Goal: Transaction & Acquisition: Purchase product/service

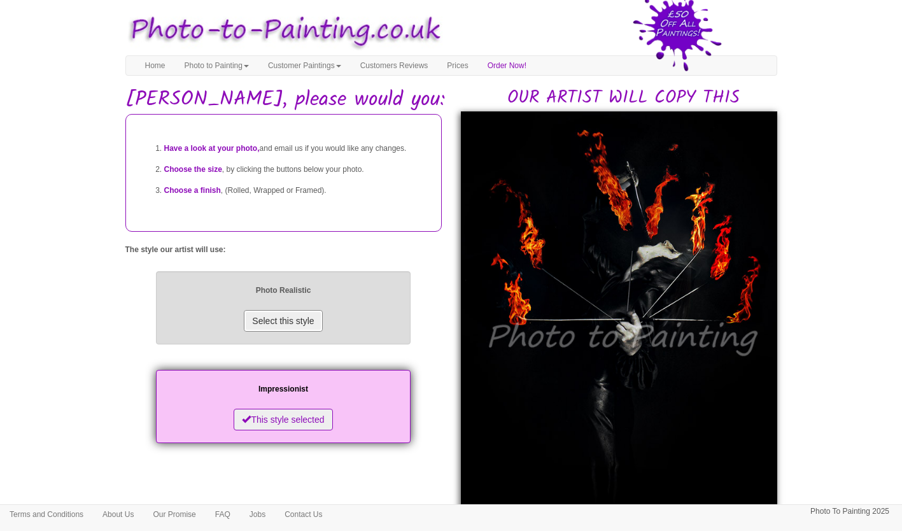
click at [274, 331] on button "Select this style" at bounding box center [283, 321] width 78 height 22
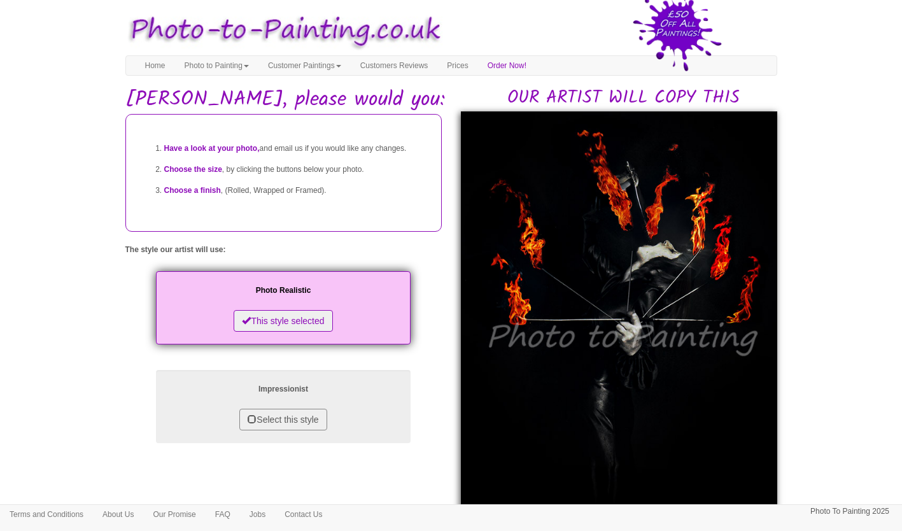
click at [227, 151] on span "Have a look at your photo," at bounding box center [211, 148] width 95 height 9
click at [196, 174] on span "Choose the size" at bounding box center [193, 169] width 58 height 9
click at [193, 195] on span "Choose a finish" at bounding box center [192, 190] width 57 height 9
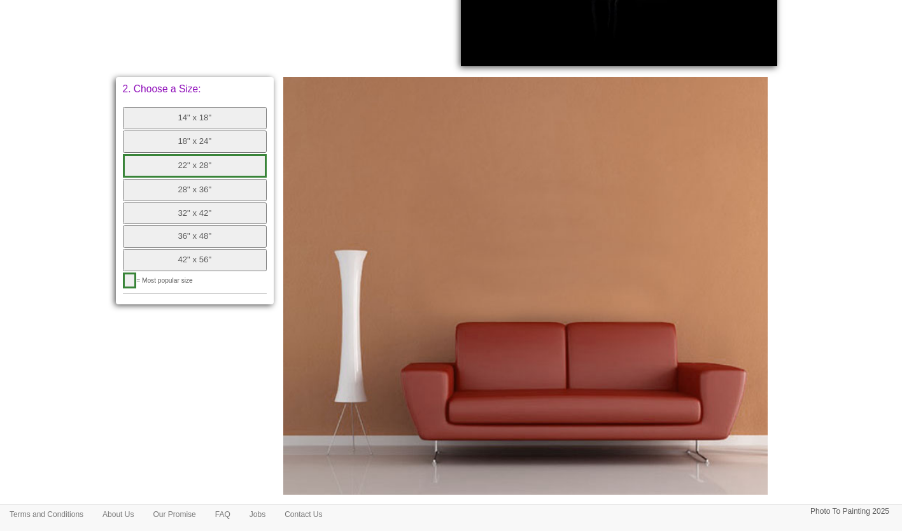
scroll to position [466, 0]
click at [429, 239] on img at bounding box center [525, 284] width 484 height 417
click at [128, 279] on button "button" at bounding box center [130, 280] width 14 height 16
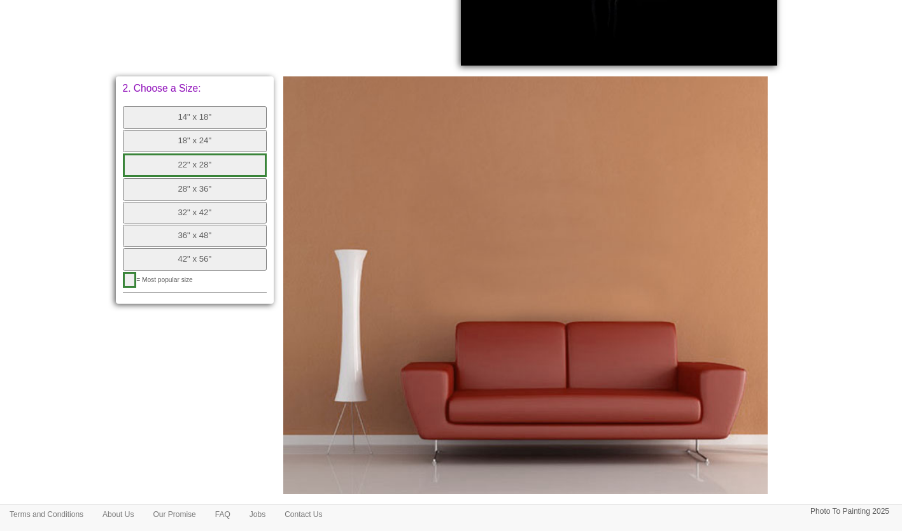
click at [128, 279] on button "button" at bounding box center [130, 280] width 14 height 16
click at [228, 167] on button "22" x 28"" at bounding box center [195, 165] width 144 height 24
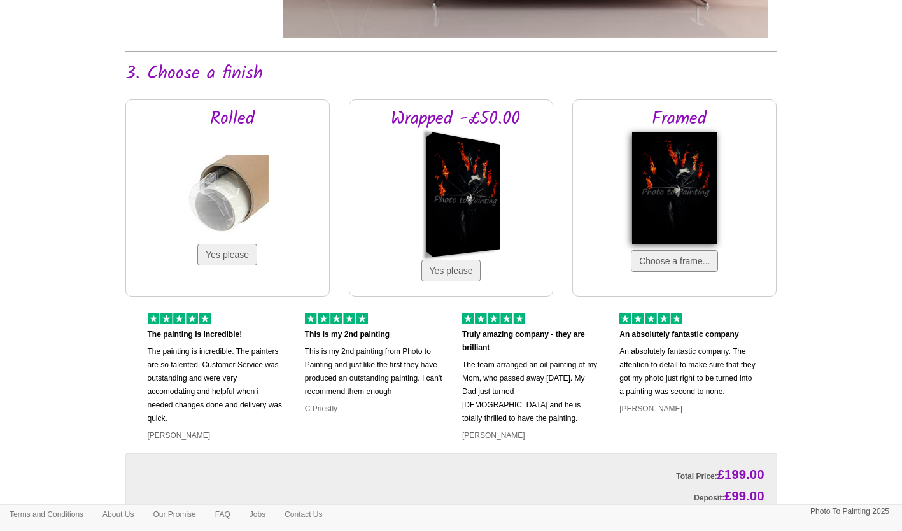
scroll to position [926, 0]
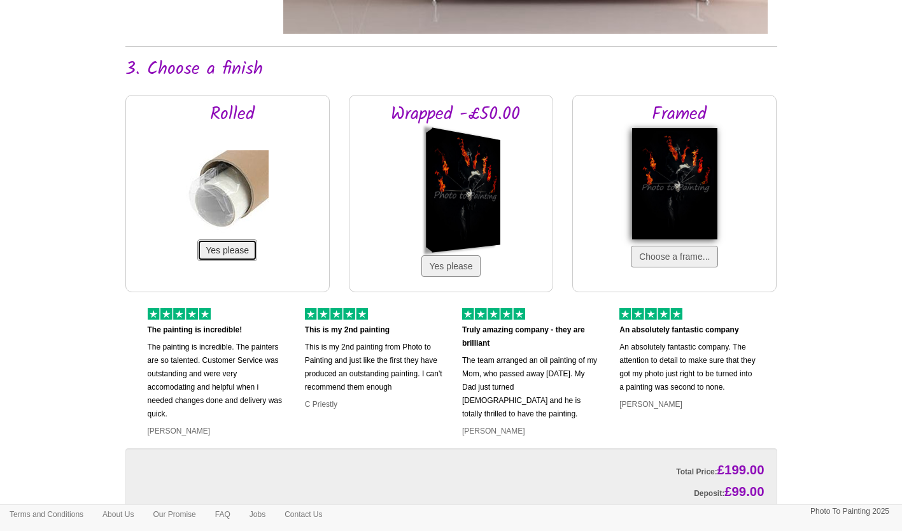
click at [219, 256] on button "Yes please" at bounding box center [227, 250] width 60 height 22
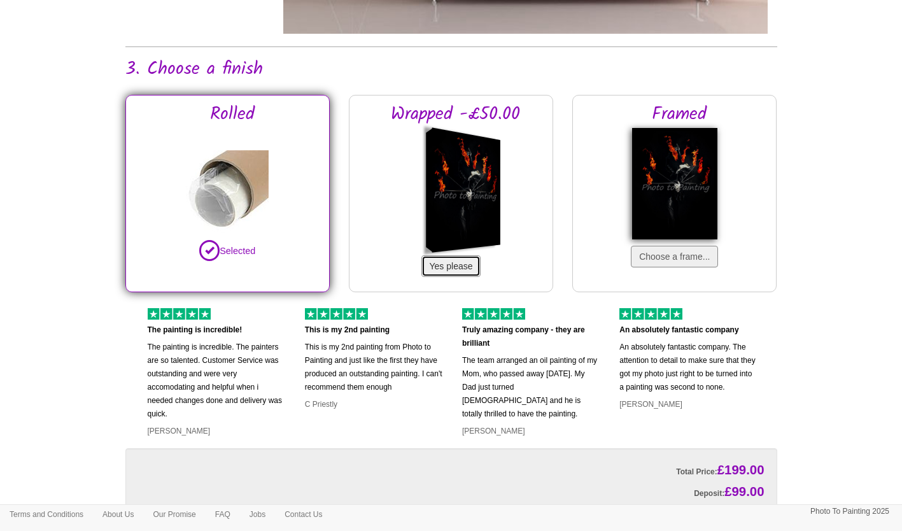
click at [452, 267] on button "Yes please" at bounding box center [451, 266] width 60 height 22
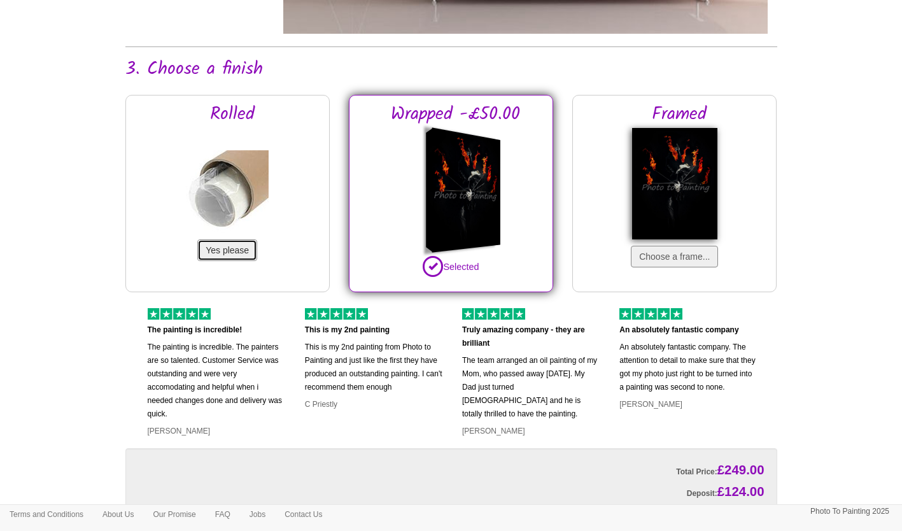
click at [212, 252] on button "Yes please" at bounding box center [227, 250] width 60 height 22
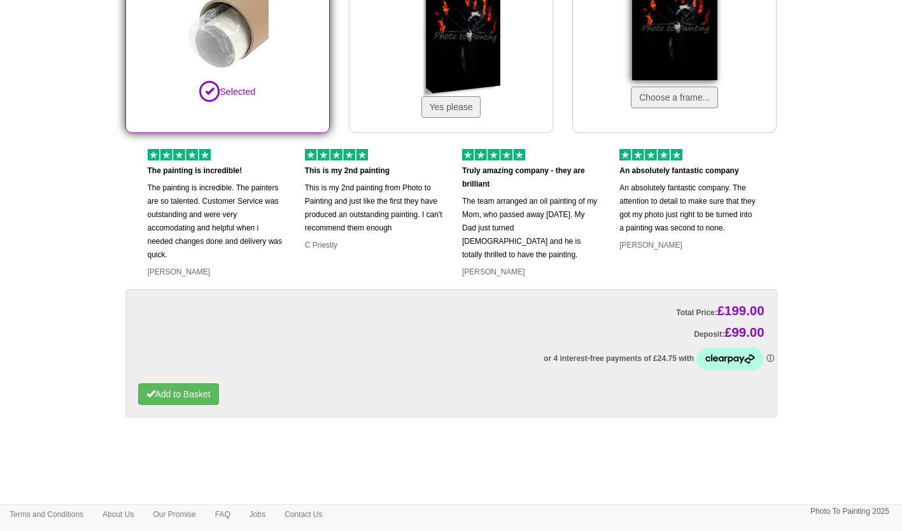
scroll to position [1087, 0]
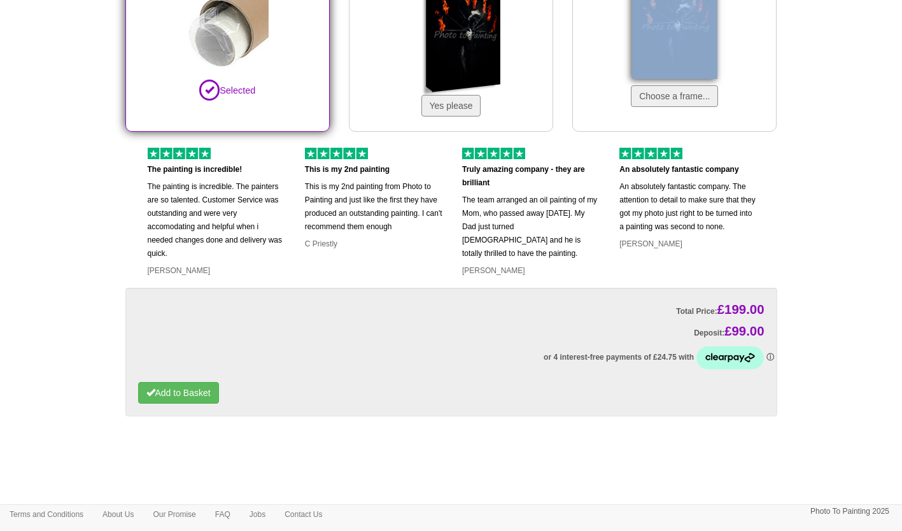
copy div "Choose a frame..."
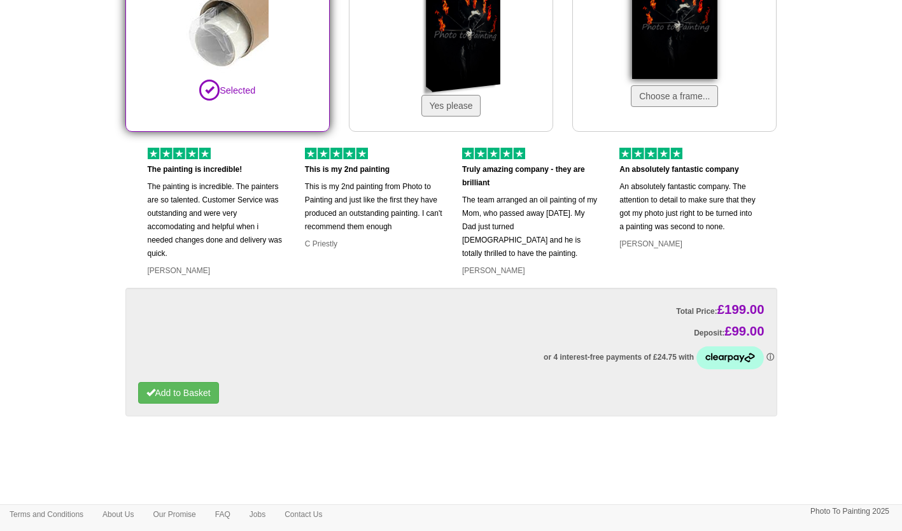
drag, startPoint x: 900, startPoint y: 64, endPoint x: 867, endPoint y: 172, distance: 113.3
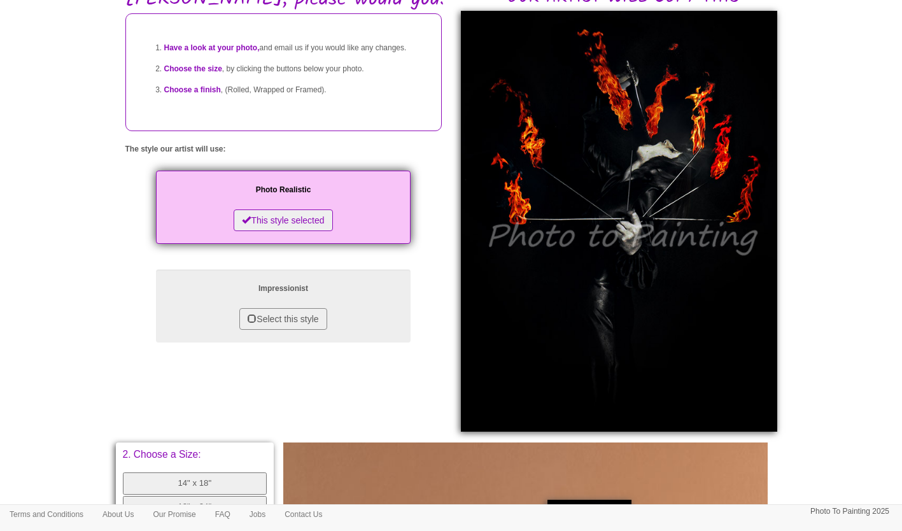
scroll to position [94, 0]
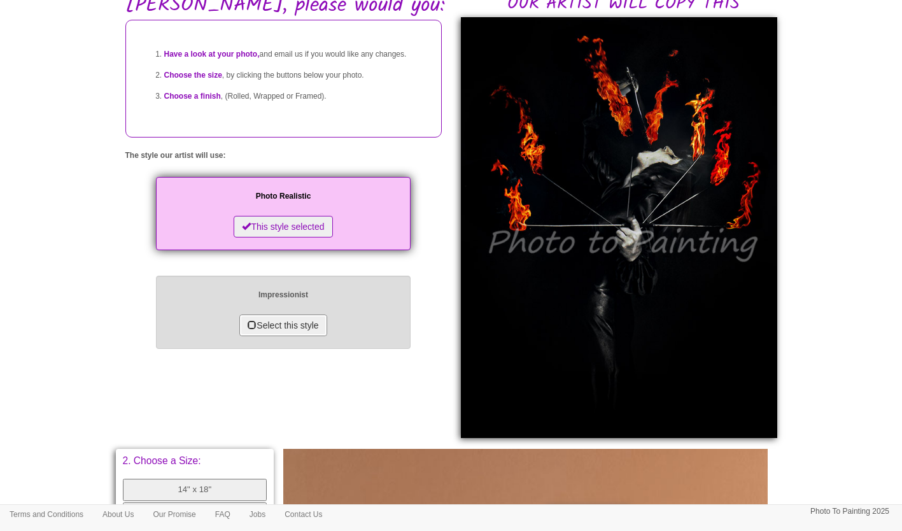
click at [268, 336] on button "Select this style" at bounding box center [282, 325] width 87 height 22
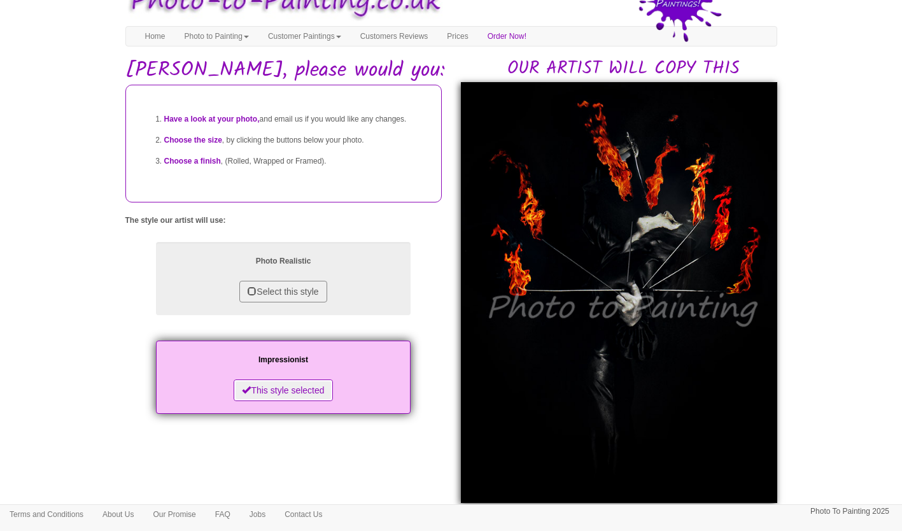
scroll to position [0, 0]
